Goal: Register for event/course

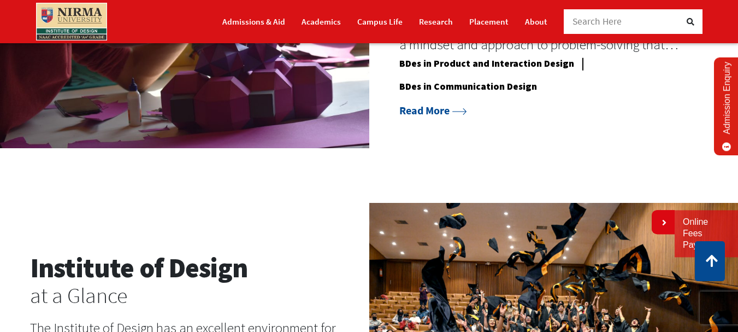
scroll to position [991, 0]
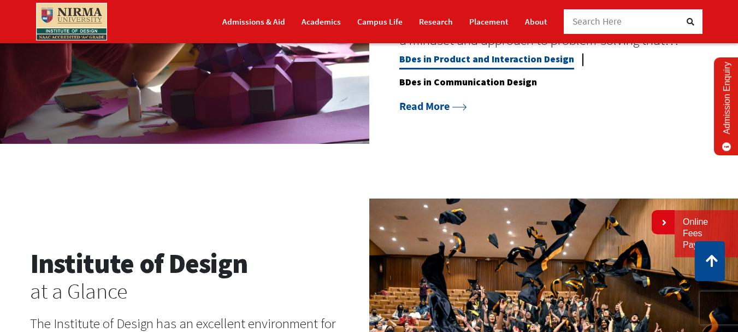
click at [475, 69] on link "BDes in Product and Interaction Design" at bounding box center [486, 61] width 175 height 16
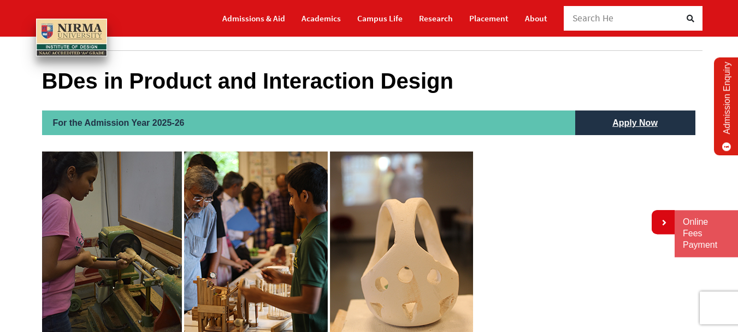
scroll to position [80, 0]
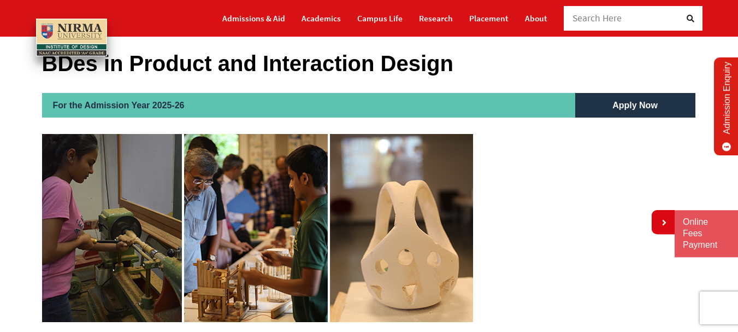
click at [611, 113] on link "Apply Now" at bounding box center [635, 105] width 67 height 25
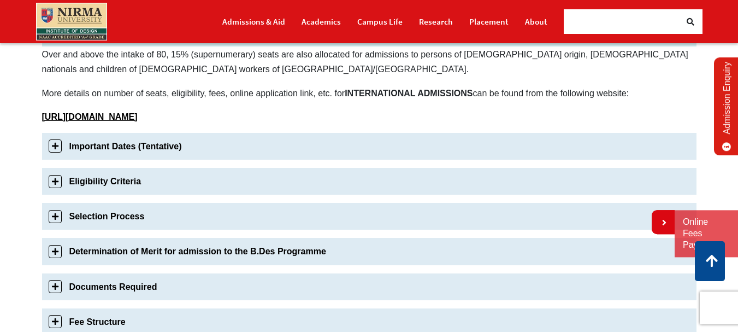
scroll to position [321, 0]
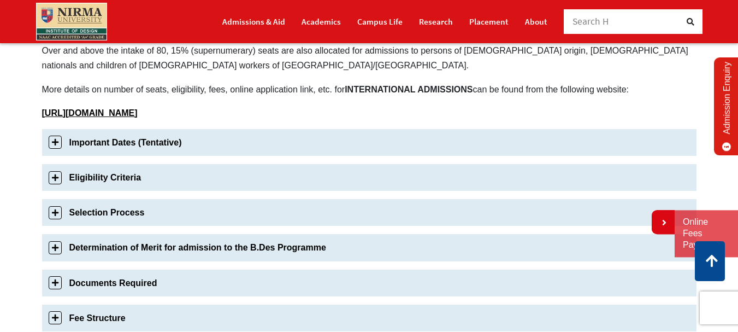
click at [249, 187] on link "Eligibility Criteria" at bounding box center [369, 177] width 655 height 27
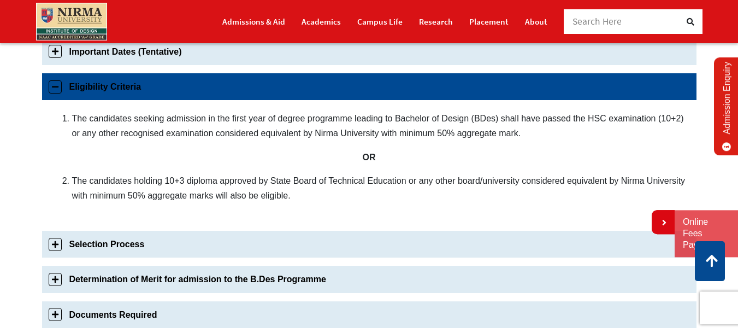
scroll to position [419, 0]
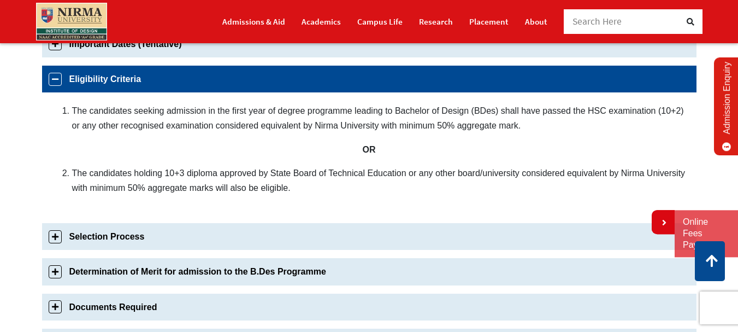
click at [219, 233] on link "Selection Process" at bounding box center [369, 236] width 655 height 27
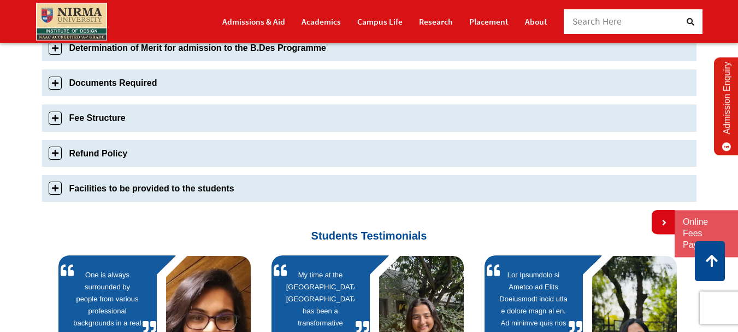
scroll to position [986, 0]
